Goal: Navigation & Orientation: Find specific page/section

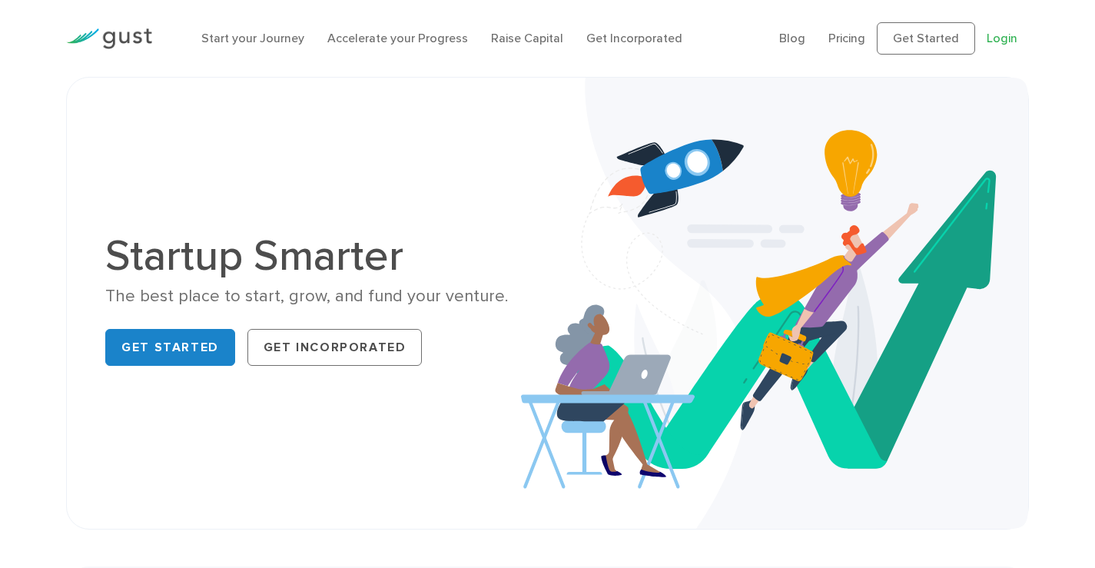
click at [1006, 38] on link "Login" at bounding box center [1002, 38] width 31 height 15
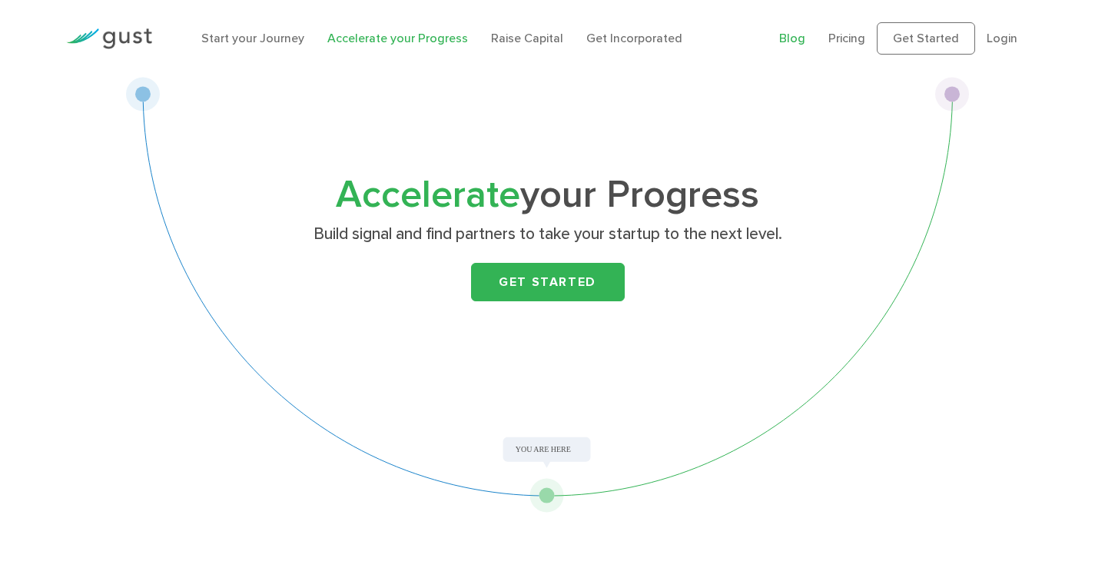
click at [799, 40] on link "Blog" at bounding box center [793, 38] width 26 height 15
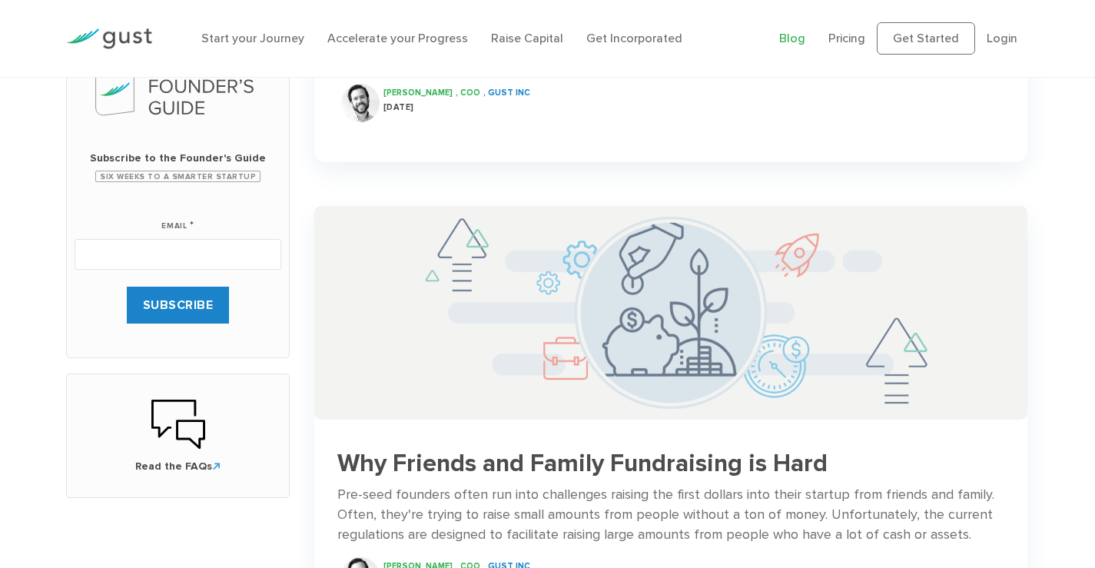
scroll to position [384, 0]
